Goal: Find specific page/section: Find specific page/section

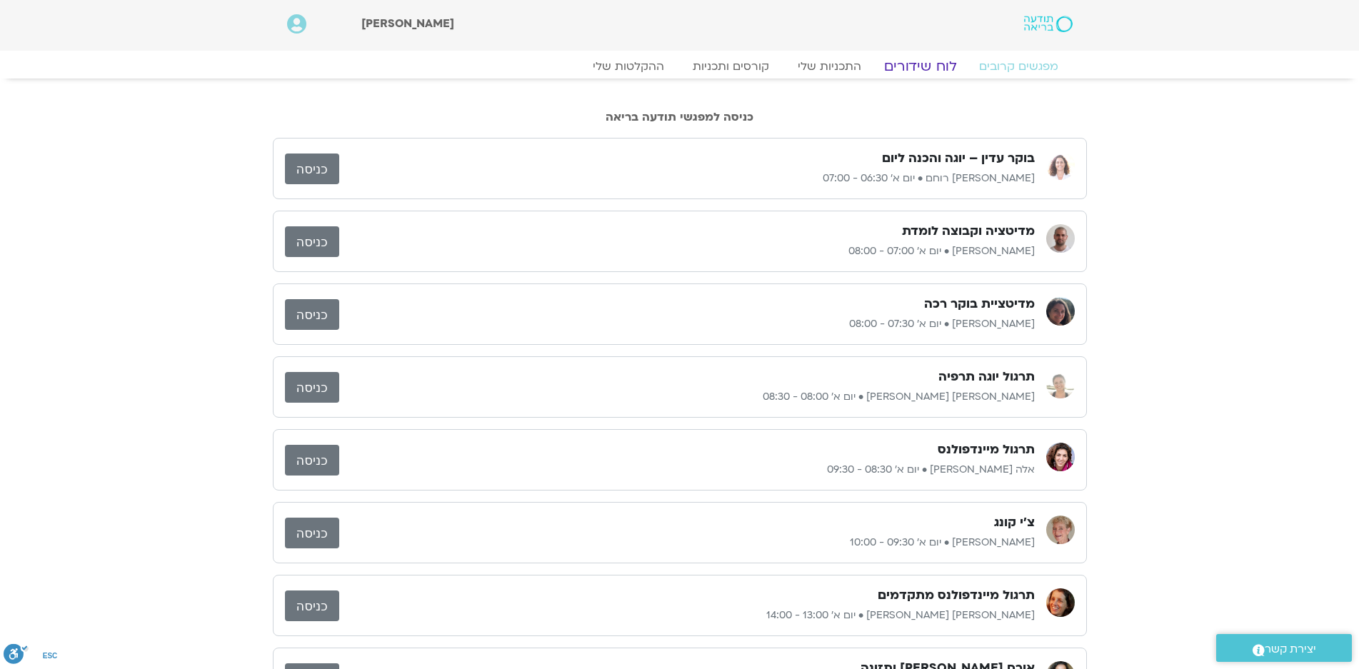
click at [925, 66] on link "לוח שידורים" at bounding box center [919, 66] width 107 height 17
click at [930, 65] on link "לוח שידורים" at bounding box center [919, 66] width 107 height 17
click at [929, 64] on link "לוח שידורים" at bounding box center [919, 66] width 107 height 17
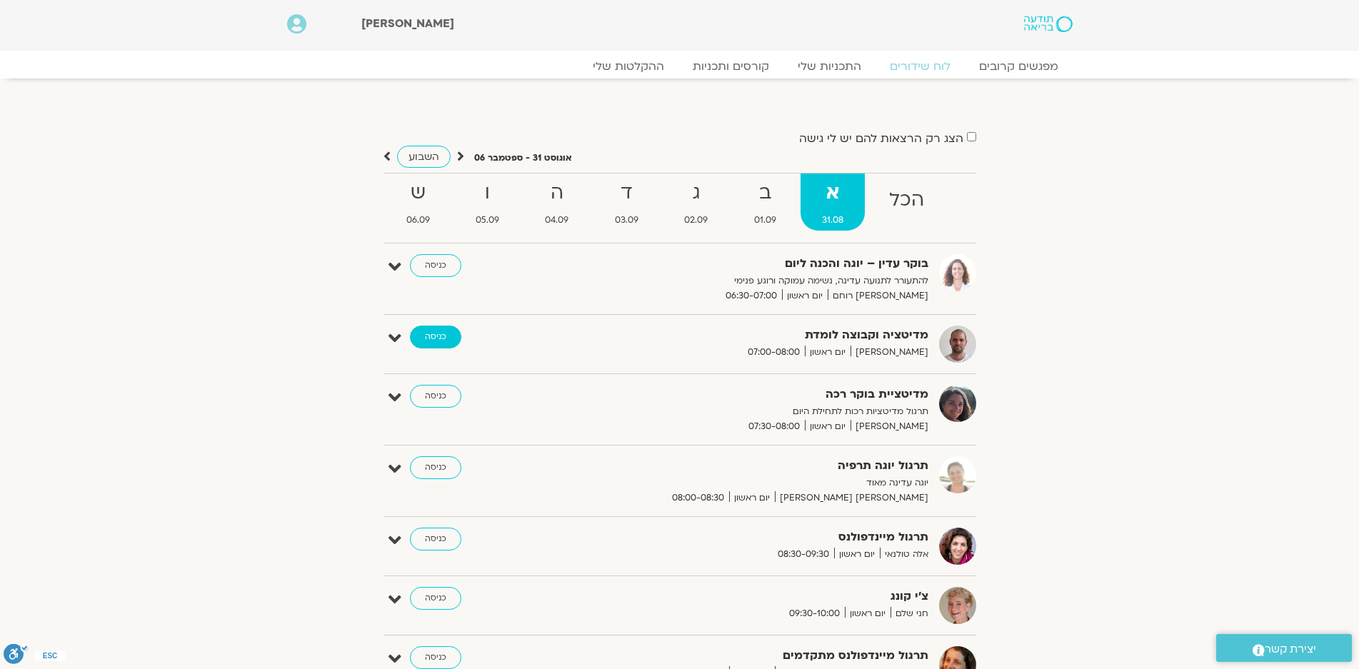
click at [432, 337] on link "כניסה" at bounding box center [435, 337] width 51 height 23
